Goal: Task Accomplishment & Management: Complete application form

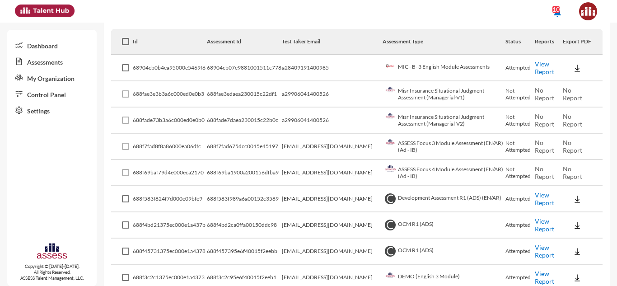
click at [37, 59] on link "Assessments" at bounding box center [51, 61] width 89 height 16
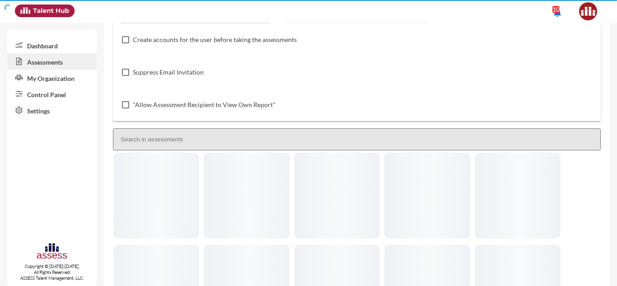
scroll to position [29, 0]
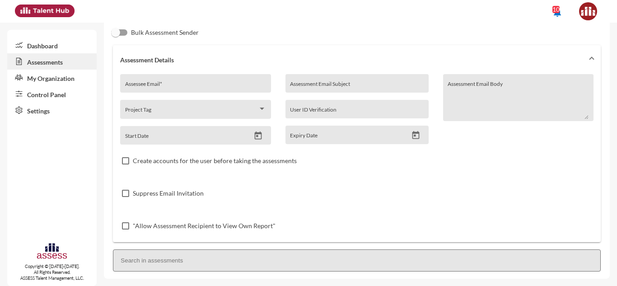
click at [141, 80] on div "Assessee Email *" at bounding box center [195, 86] width 141 height 14
type input "[PERSON_NAME][EMAIL_ADDRESS][PERSON_NAME][DOMAIN_NAME]"
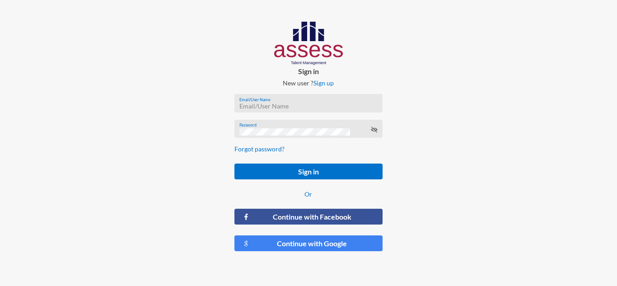
type input "[PERSON_NAME][EMAIL_ADDRESS][PERSON_NAME][DOMAIN_NAME]"
click at [235, 164] on button "Sign in" at bounding box center [309, 172] width 148 height 16
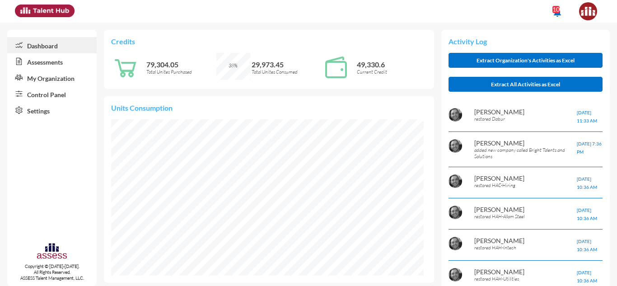
click at [47, 67] on link "Assessments" at bounding box center [51, 61] width 89 height 16
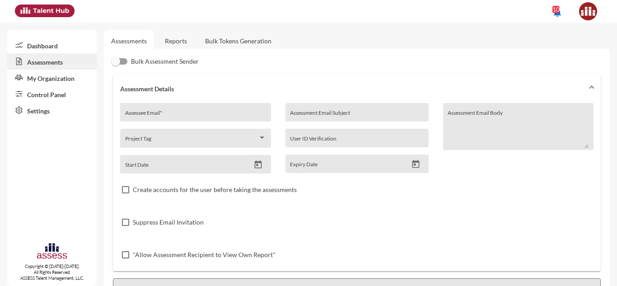
click at [158, 109] on div "Assessee Email *" at bounding box center [195, 115] width 141 height 14
type input "a"
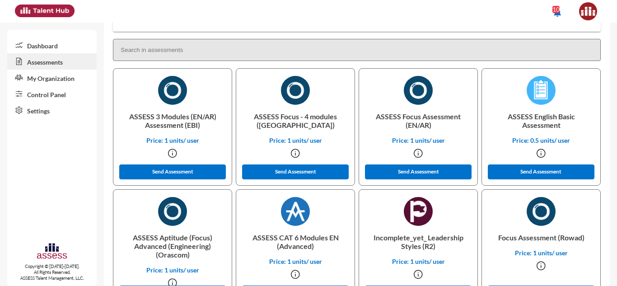
scroll to position [318, 0]
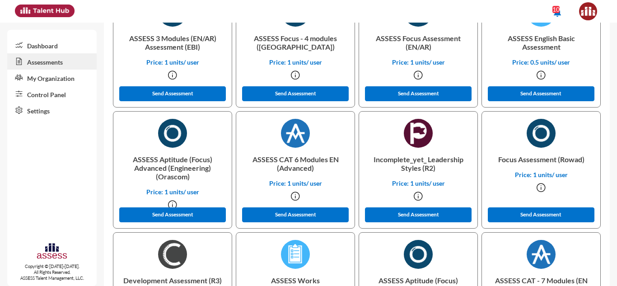
type input "[PERSON_NAME][EMAIL_ADDRESS][PERSON_NAME][DOMAIN_NAME]"
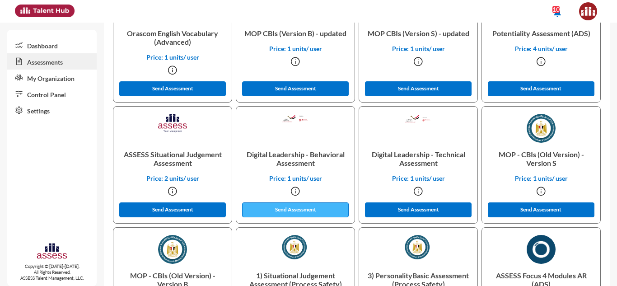
click at [284, 213] on button "Send Assessment" at bounding box center [295, 209] width 107 height 15
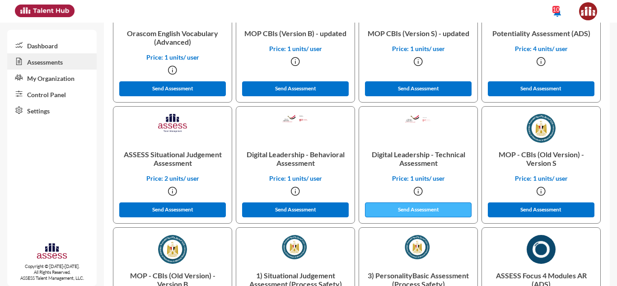
click at [403, 213] on button "Send Assessment" at bounding box center [418, 209] width 107 height 15
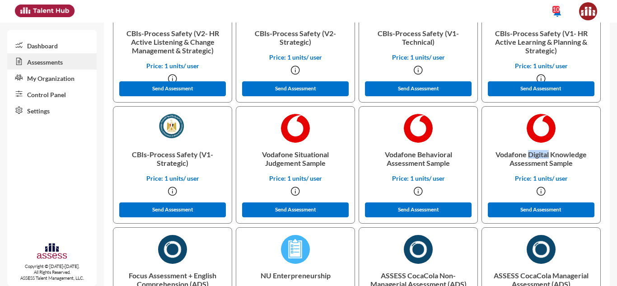
scroll to position [0, 0]
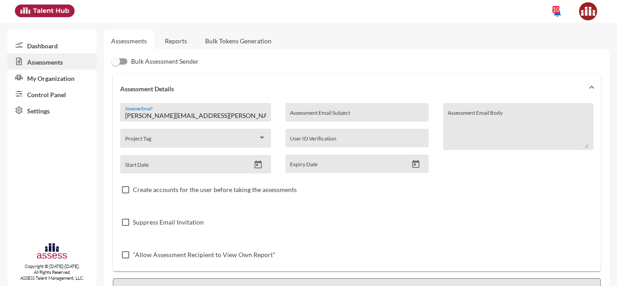
click at [181, 39] on link "Reports" at bounding box center [176, 41] width 37 height 22
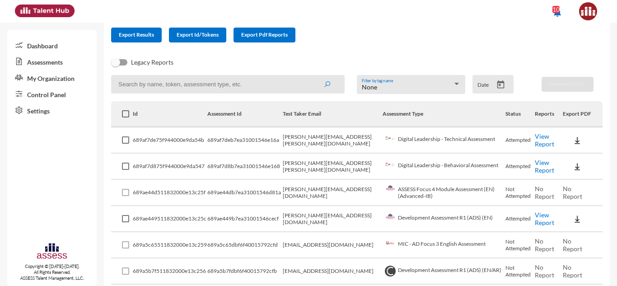
scroll to position [96, 0]
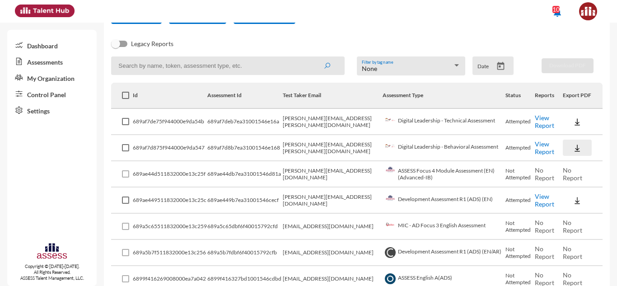
click at [577, 152] on img at bounding box center [577, 148] width 9 height 9
click at [576, 160] on button "EN" at bounding box center [584, 164] width 51 height 17
click at [573, 122] on img at bounding box center [577, 121] width 9 height 9
click at [572, 134] on button "EN" at bounding box center [584, 138] width 51 height 17
